Goal: Task Accomplishment & Management: Use online tool/utility

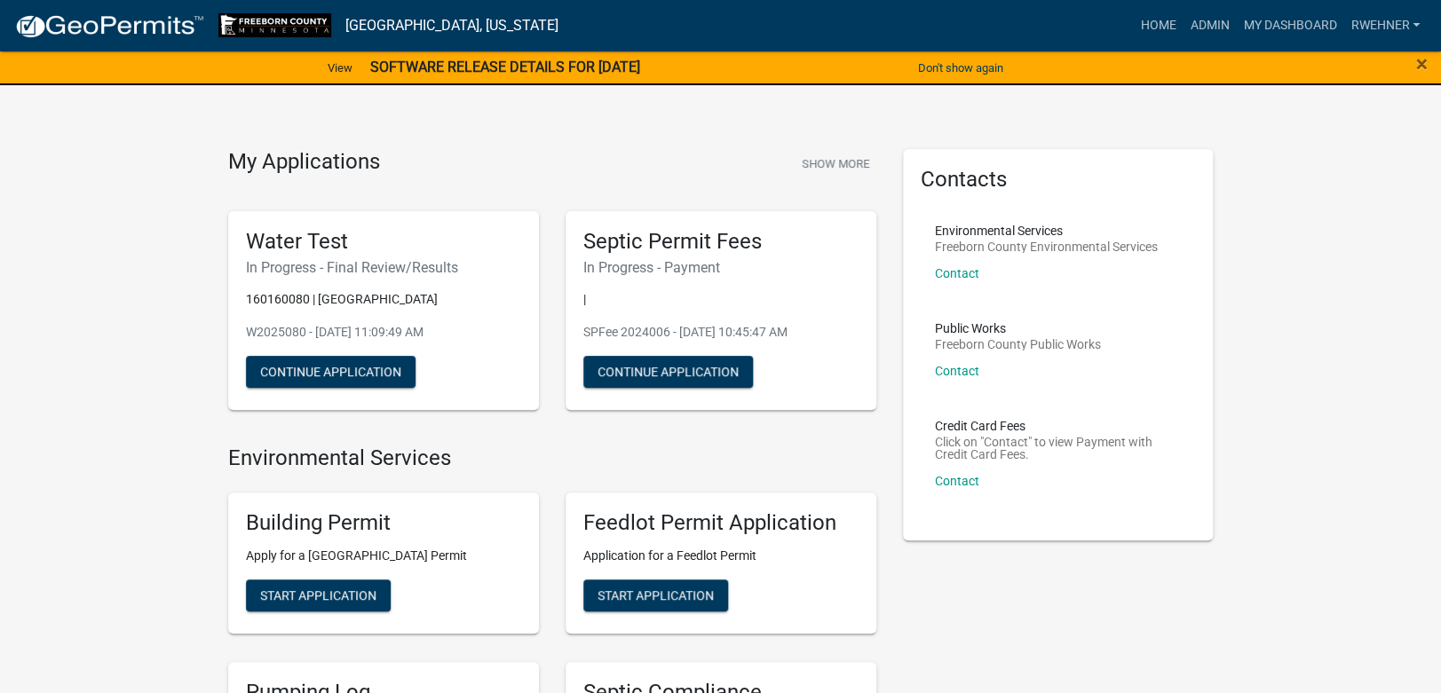
click at [572, 70] on strong "SOFTWARE RELEASE DETAILS FOR [DATE]" at bounding box center [505, 67] width 270 height 17
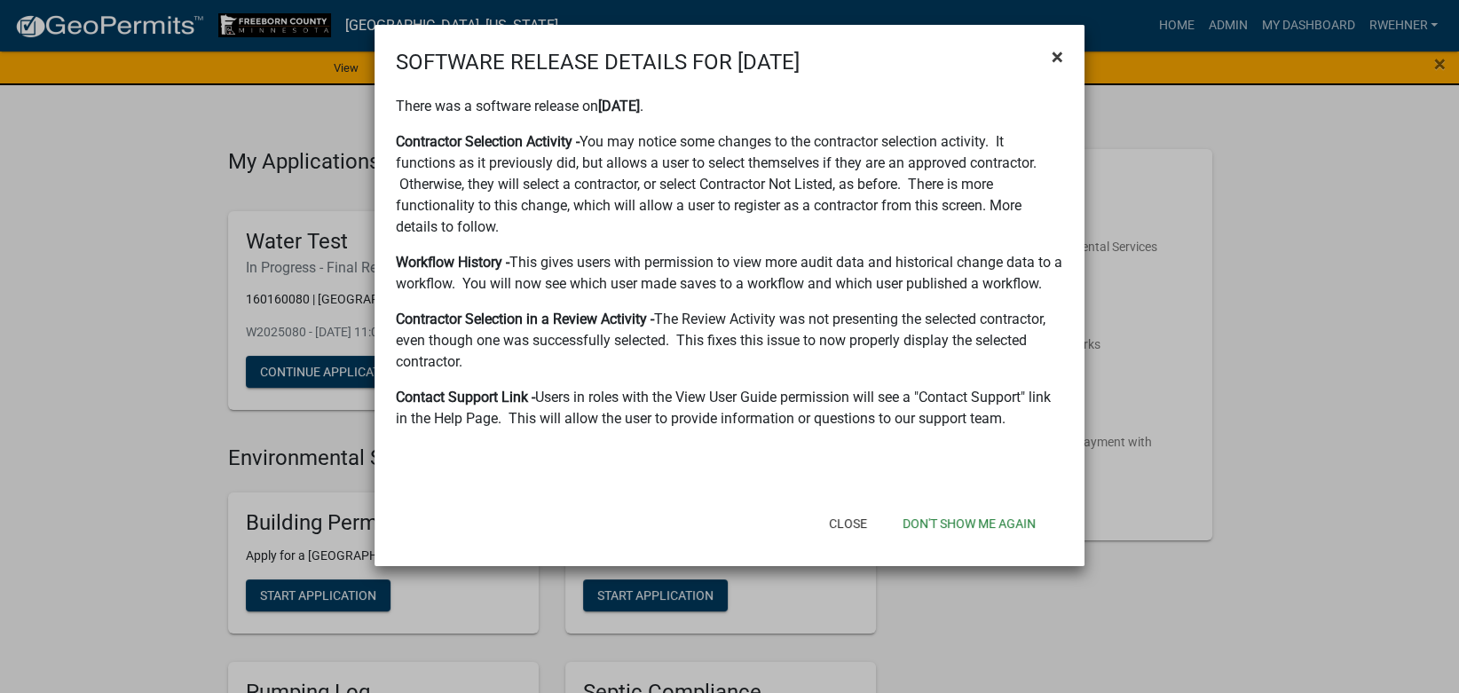
click at [1054, 57] on span "×" at bounding box center [1058, 56] width 12 height 25
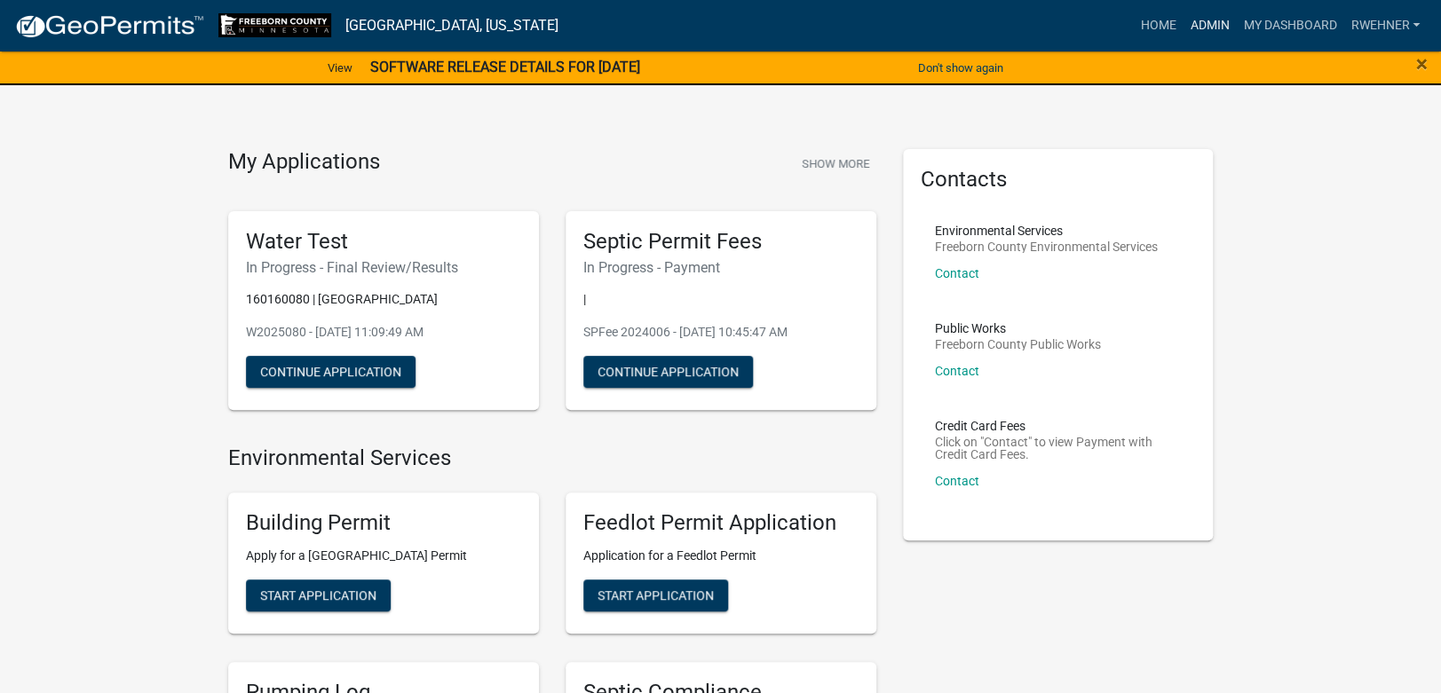
click at [1206, 22] on link "Admin" at bounding box center [1208, 26] width 53 height 34
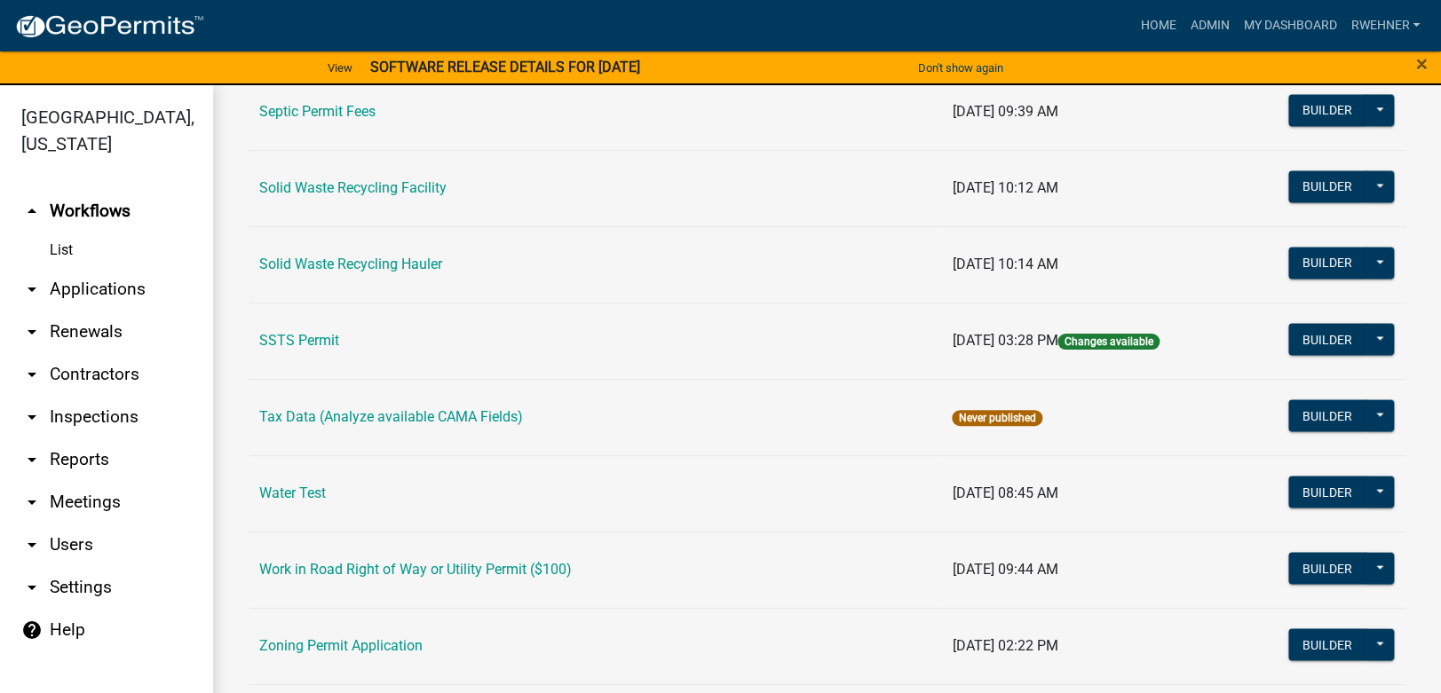
scroll to position [1084, 0]
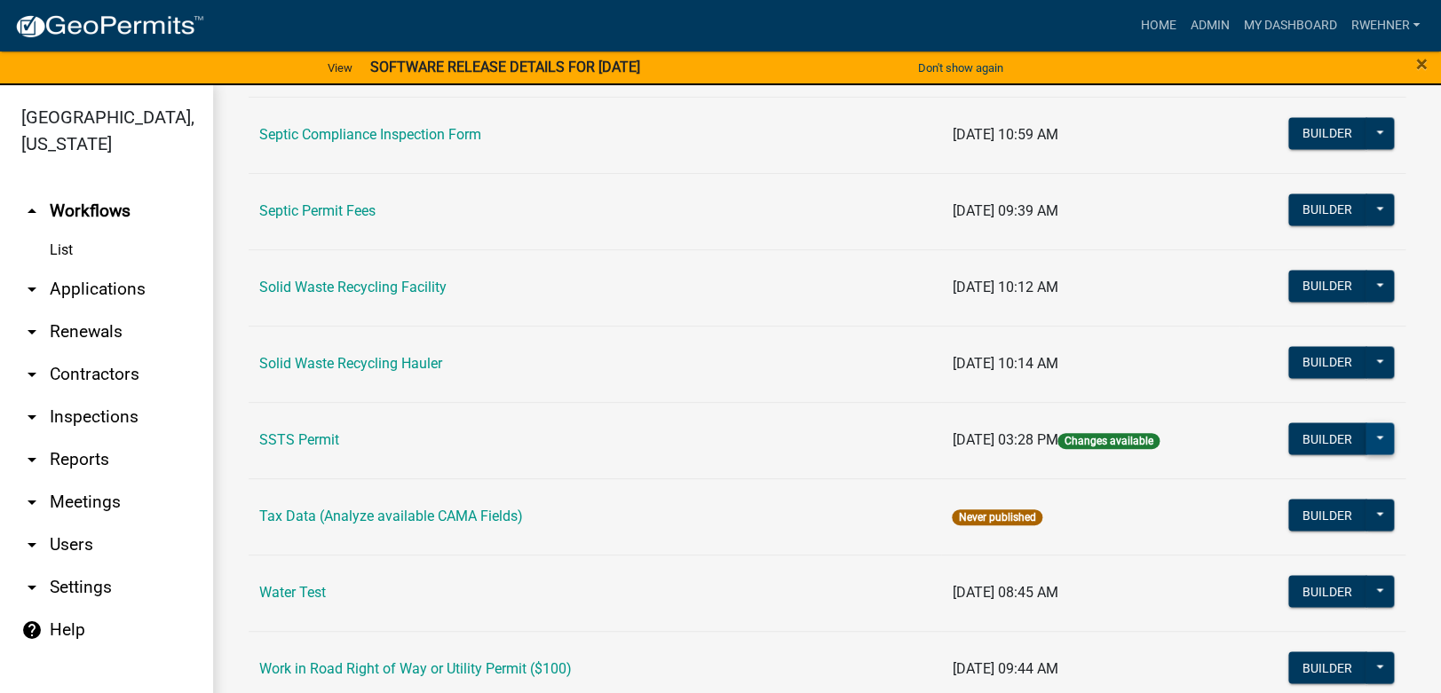
click at [1365, 440] on button at bounding box center [1379, 438] width 28 height 32
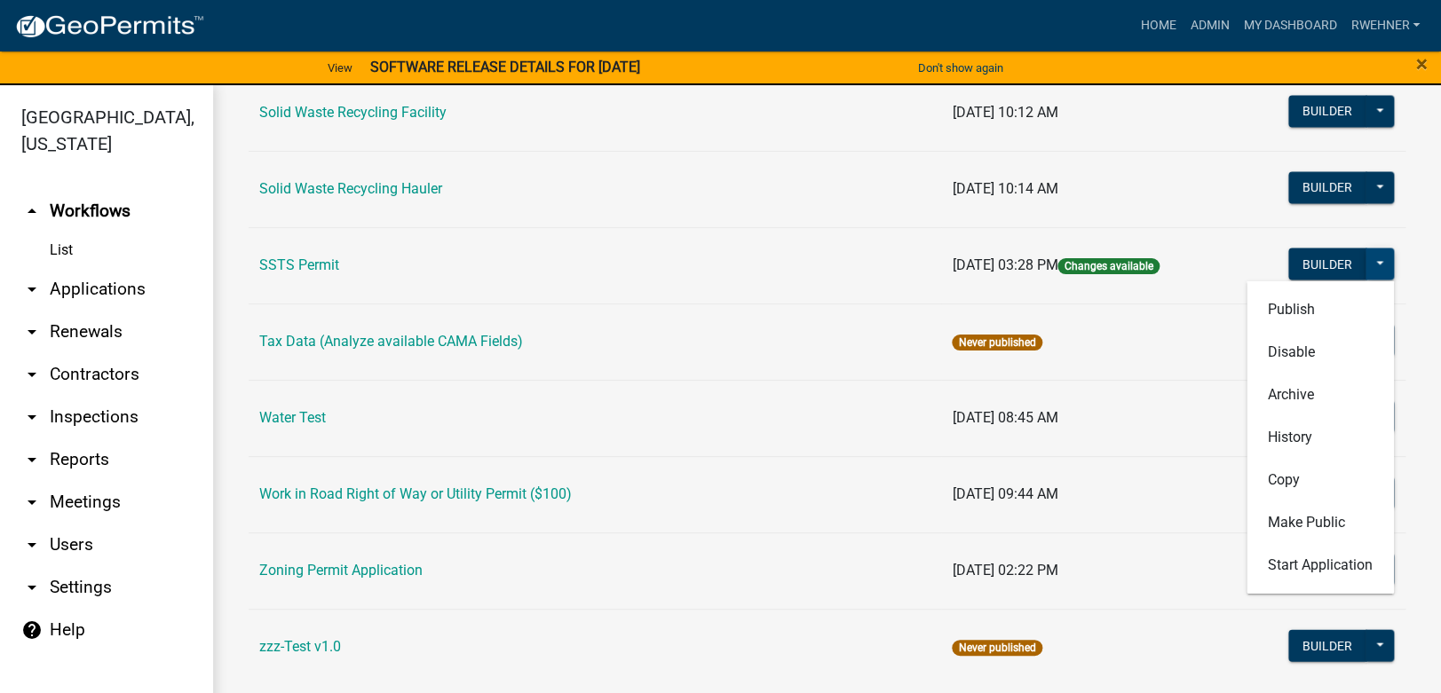
scroll to position [1283, 0]
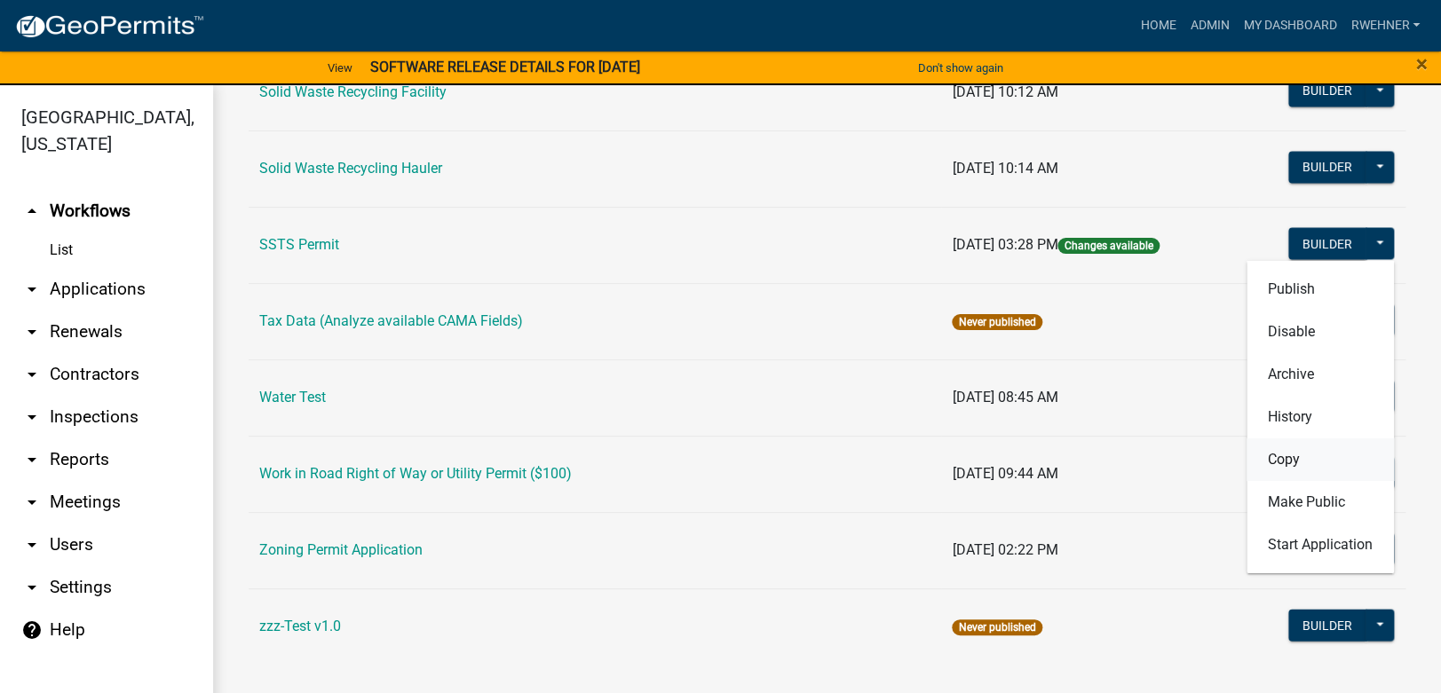
click at [1266, 457] on button "Copy" at bounding box center [1319, 459] width 147 height 43
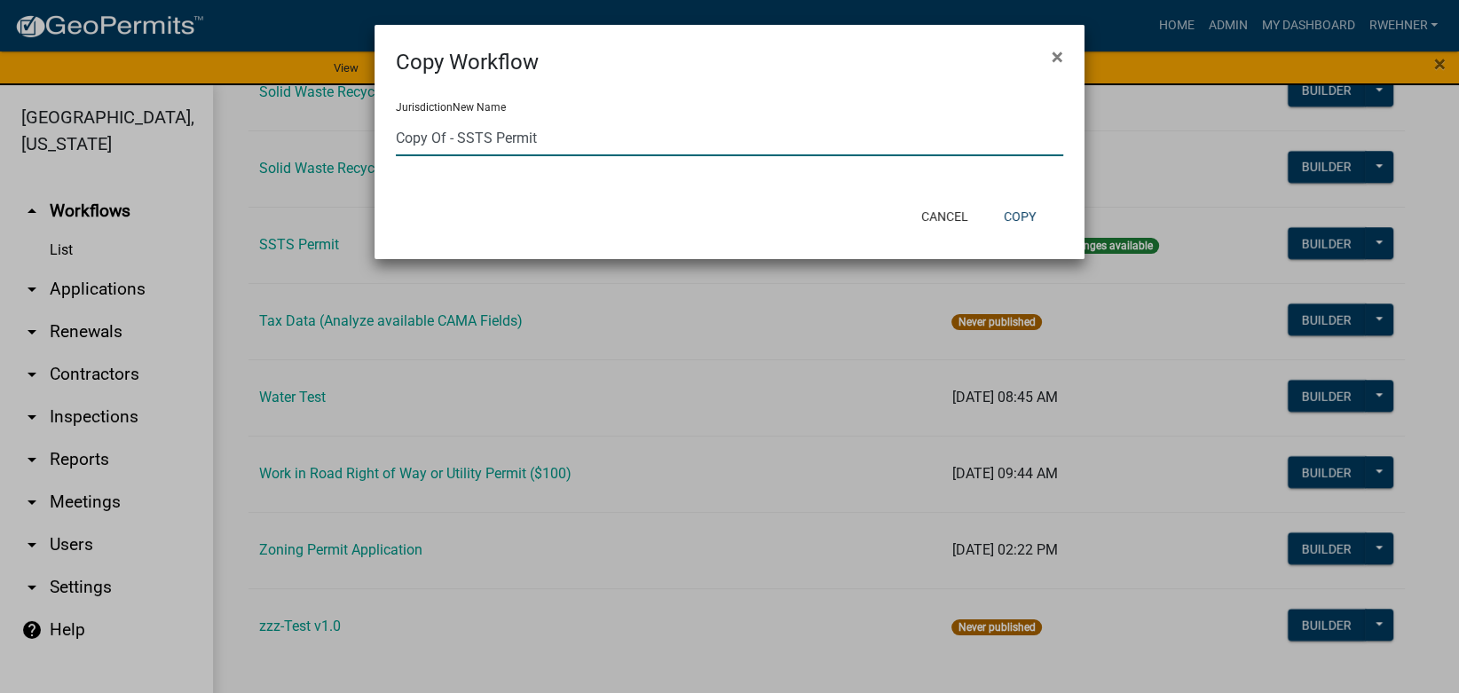
click at [528, 150] on input "Copy Of - SSTS Permit" at bounding box center [729, 138] width 667 height 36
drag, startPoint x: 456, startPoint y: 137, endPoint x: 362, endPoint y: 131, distance: 94.2
click at [396, 131] on input "Copy Of - SSTS Permit" at bounding box center [729, 138] width 667 height 36
drag, startPoint x: 588, startPoint y: 138, endPoint x: 316, endPoint y: 123, distance: 272.9
click at [396, 123] on input "SSTS Permit - Older systems" at bounding box center [729, 138] width 667 height 36
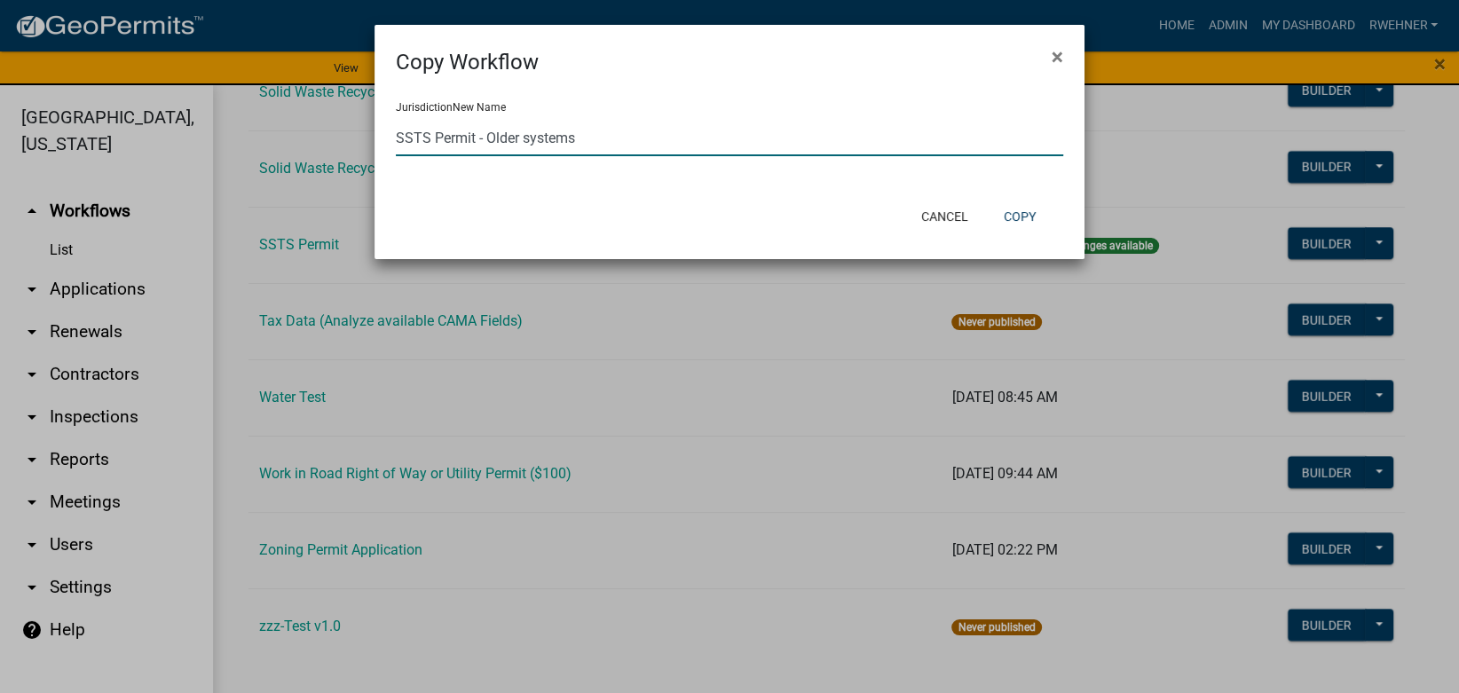
click at [587, 146] on input "SSTS Permit - Older systems" at bounding box center [729, 138] width 667 height 36
drag, startPoint x: 589, startPoint y: 138, endPoint x: 372, endPoint y: 138, distance: 217.5
click at [396, 138] on input "SSTS Permit - Older systems" at bounding box center [729, 138] width 667 height 36
type input "SSTS Permit - Older systems"
click at [372, 138] on ngb-modal-window "Copy Workflow × Jurisdiction New Name SSTS Permit - Older systems Cancel Copy" at bounding box center [729, 346] width 1459 height 693
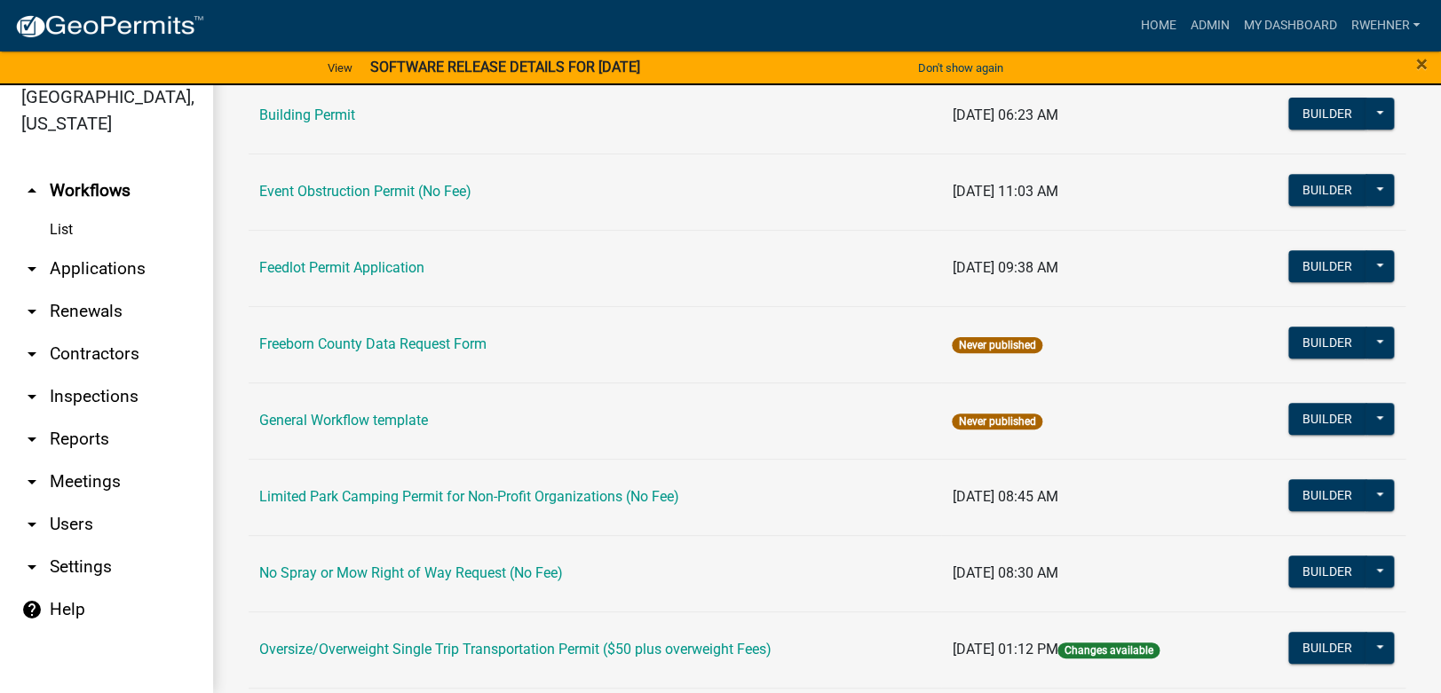
scroll to position [299, 0]
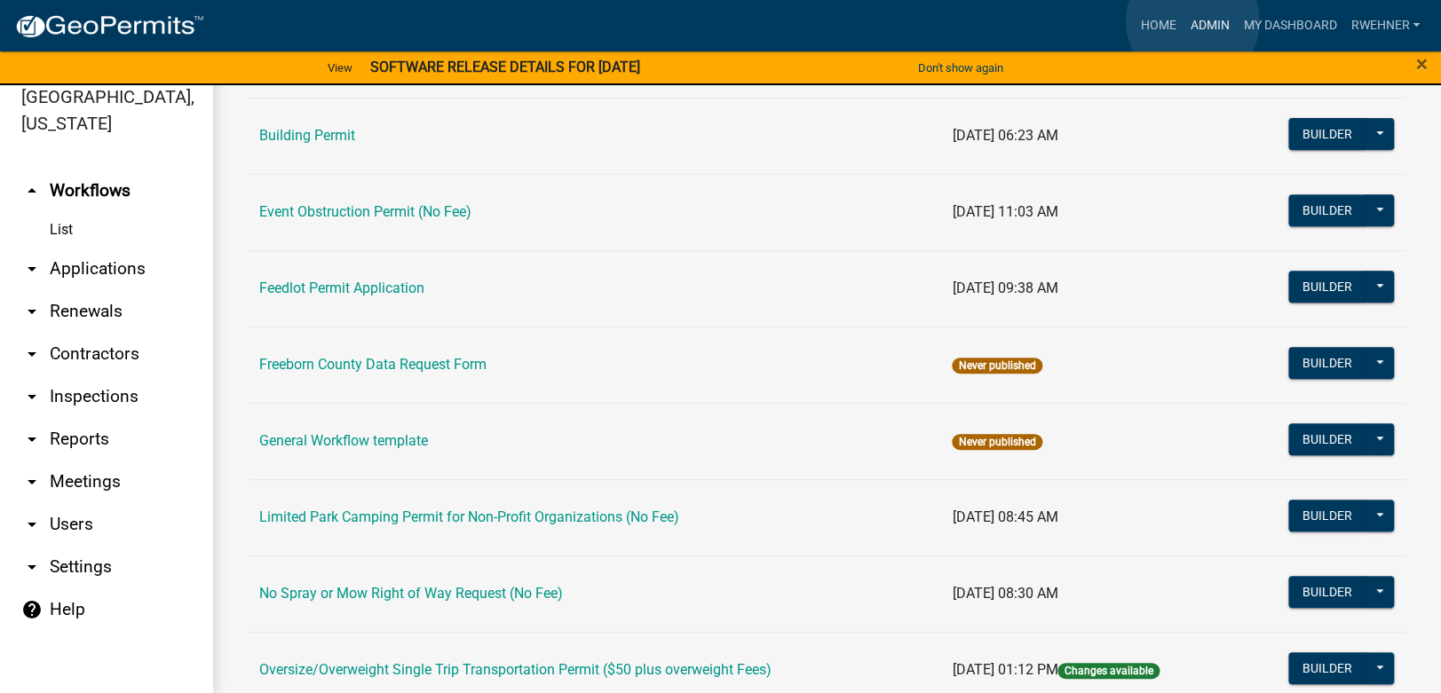
click at [1192, 21] on link "Admin" at bounding box center [1208, 26] width 53 height 34
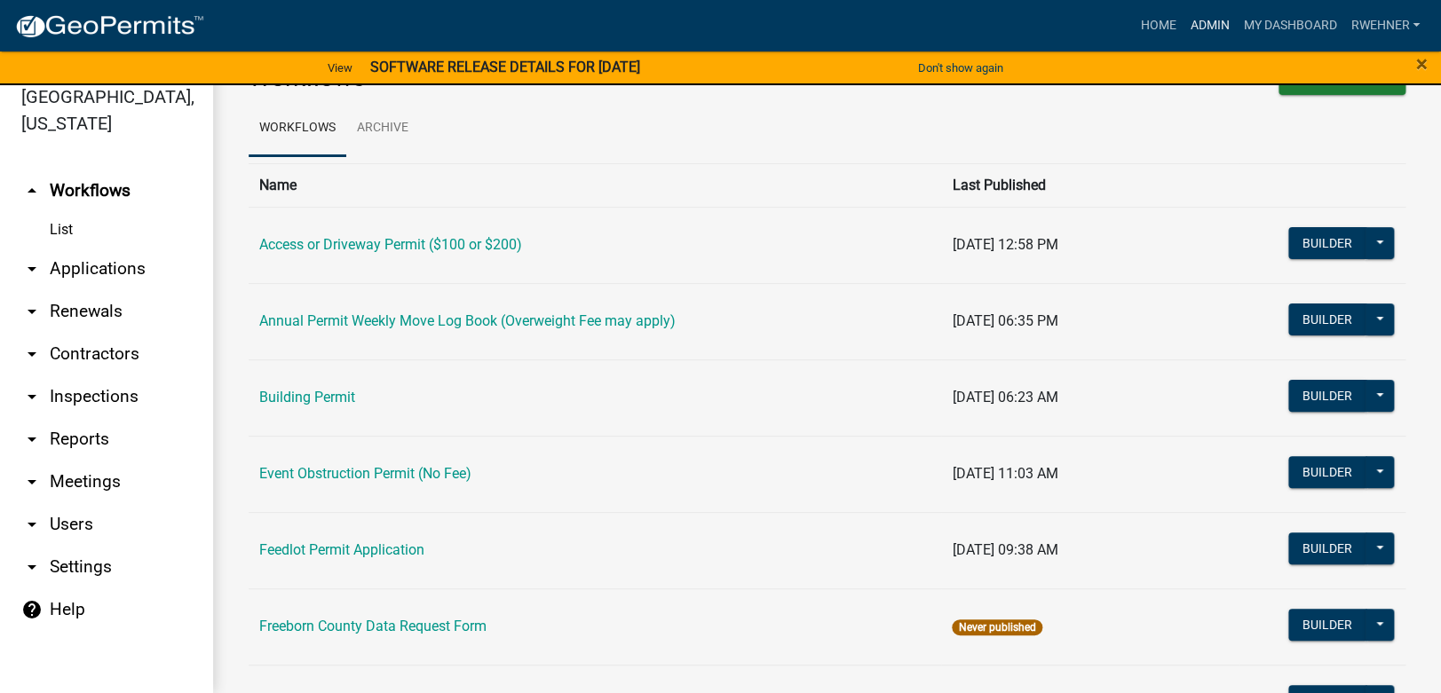
scroll to position [0, 0]
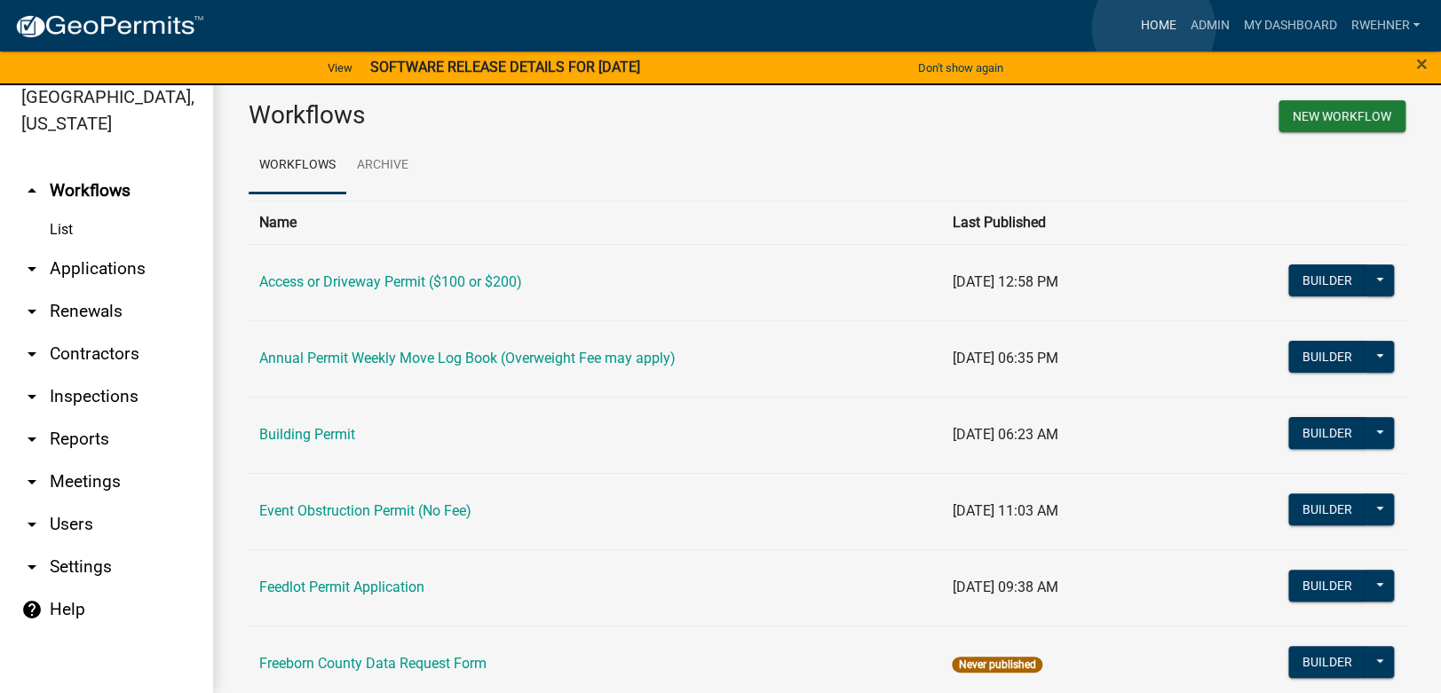
click at [1153, 29] on link "Home" at bounding box center [1158, 26] width 50 height 34
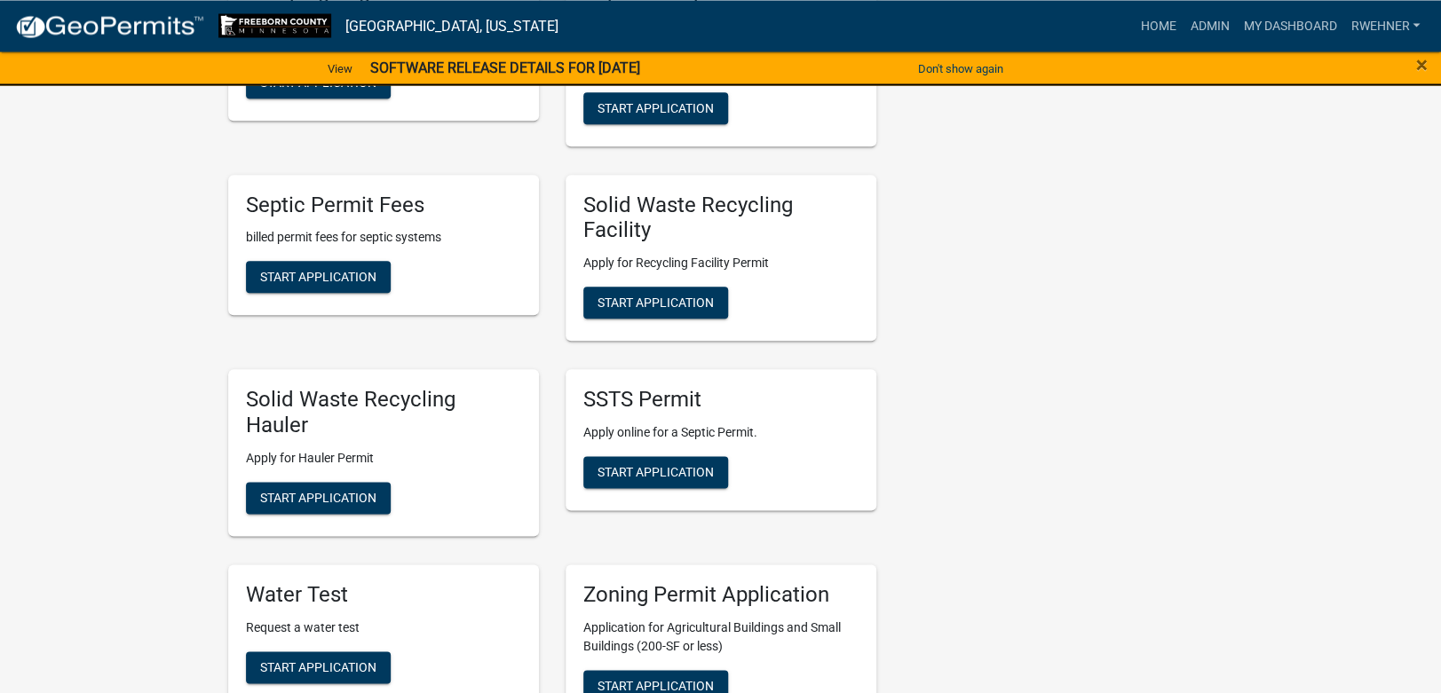
scroll to position [746, 0]
